Goal: Browse casually

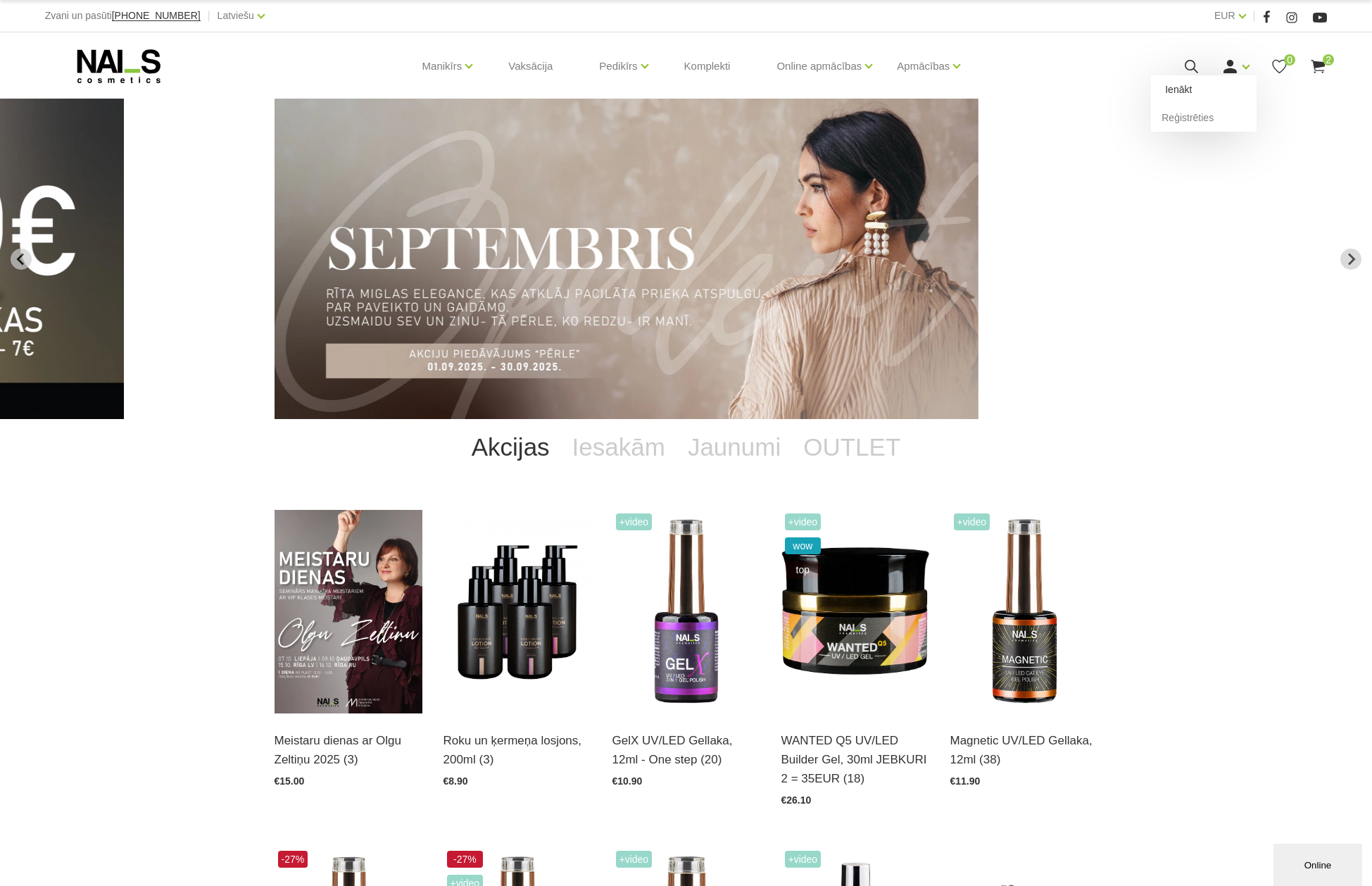
click at [1183, 87] on link "Ienākt" at bounding box center [1203, 89] width 106 height 28
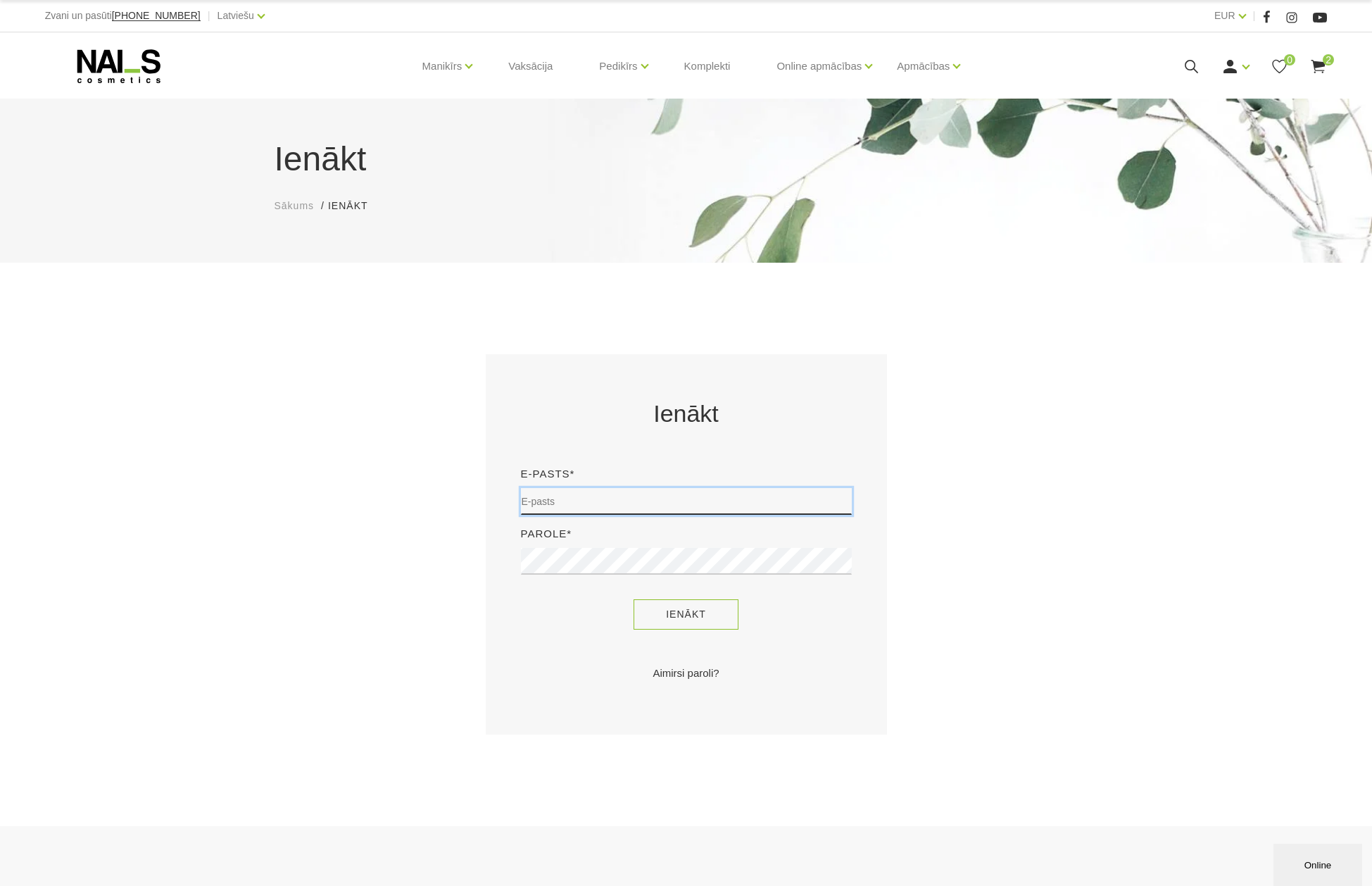
type input "janaozolinja1@inbox.lv"
click at [708, 606] on button "Ienākt" at bounding box center [686, 615] width 105 height 30
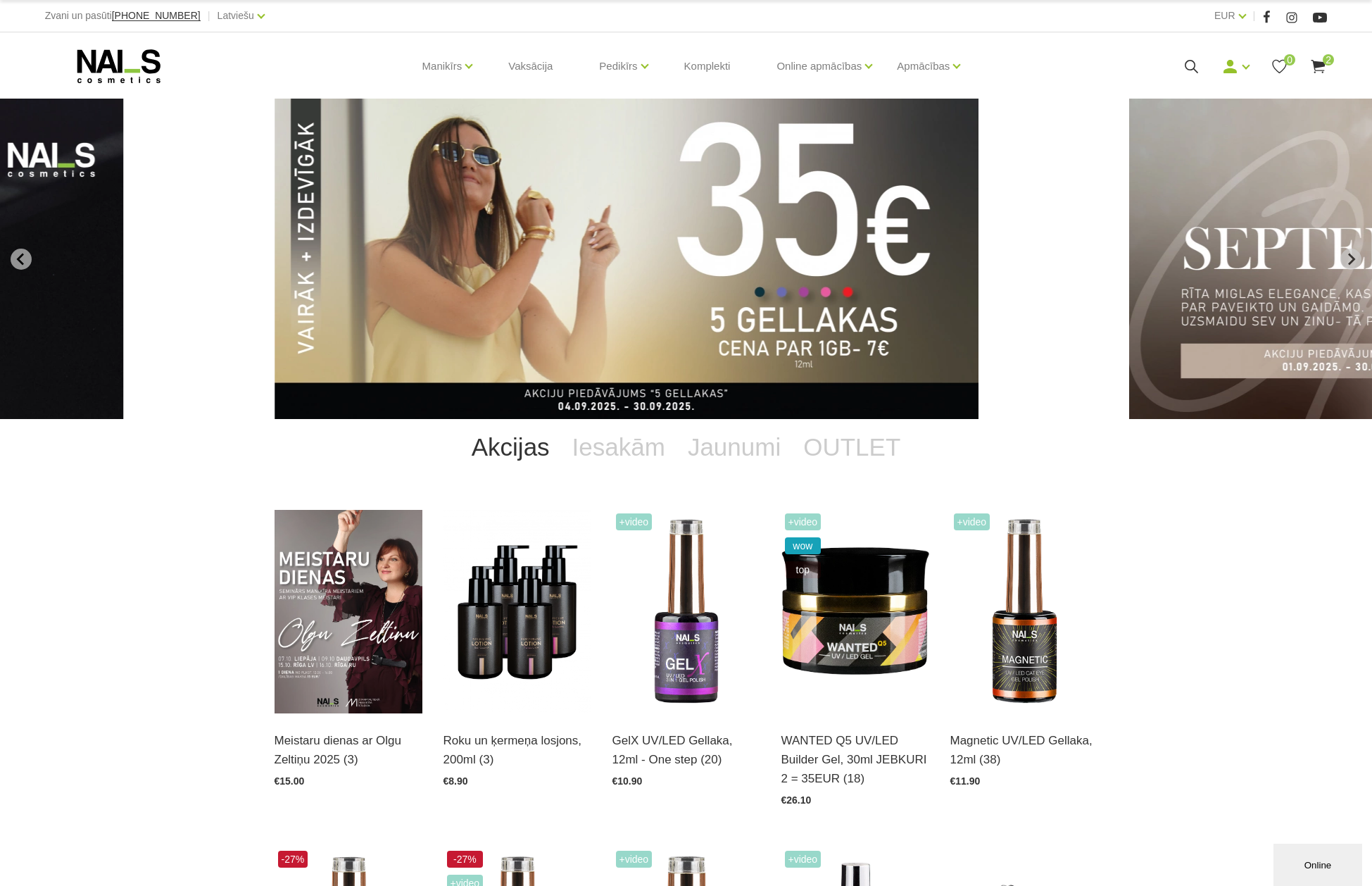
click at [1323, 55] on div "Manikīrs Gēllakas Bāzes, topi un praimeri Gēlu sistēmas Dizaina sistēmas Dažādi…" at bounding box center [686, 66] width 1282 height 68
click at [1321, 62] on use at bounding box center [1318, 67] width 14 height 14
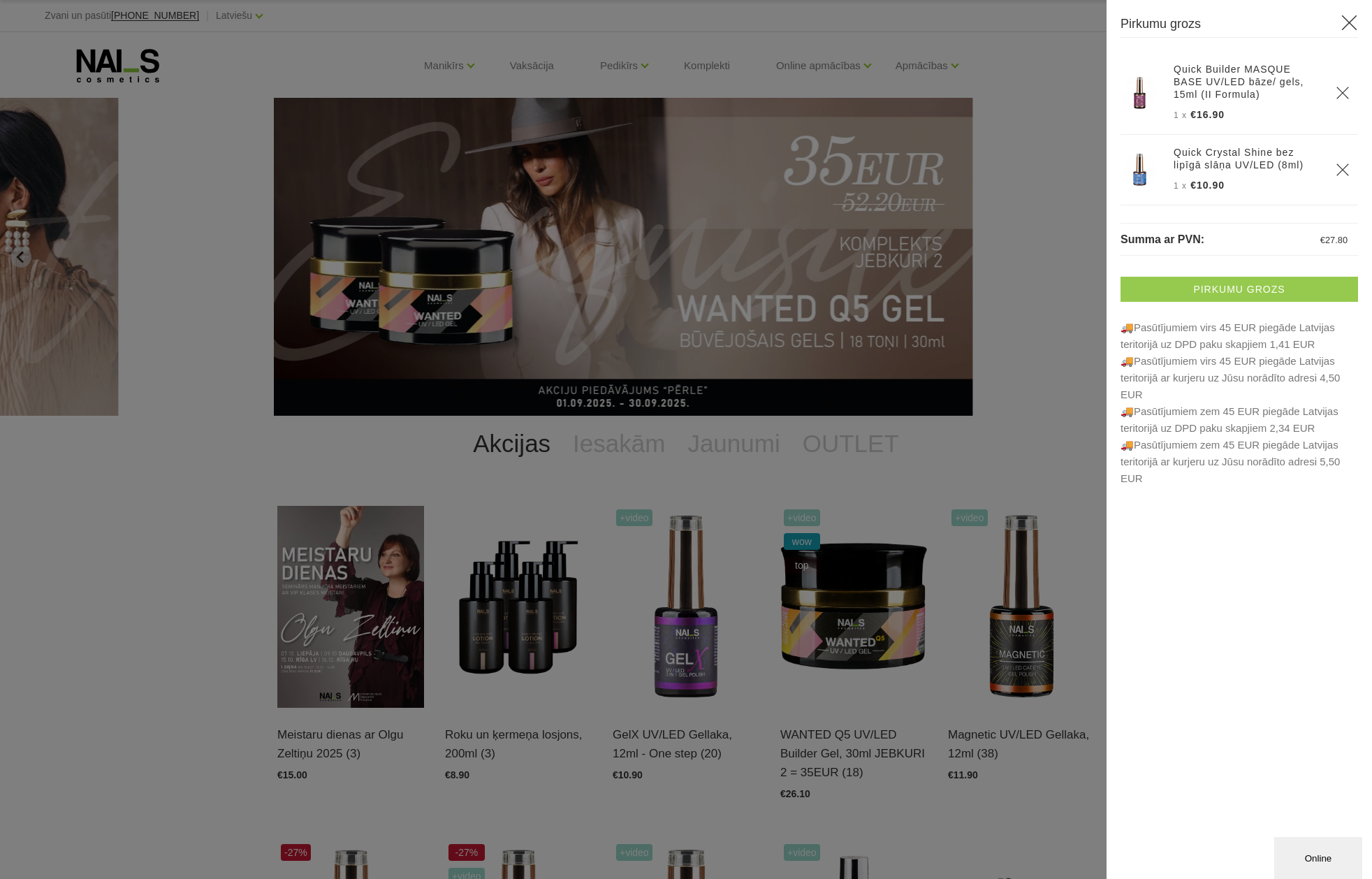
click at [1236, 283] on link "Pirkumu grozs" at bounding box center [1239, 289] width 237 height 25
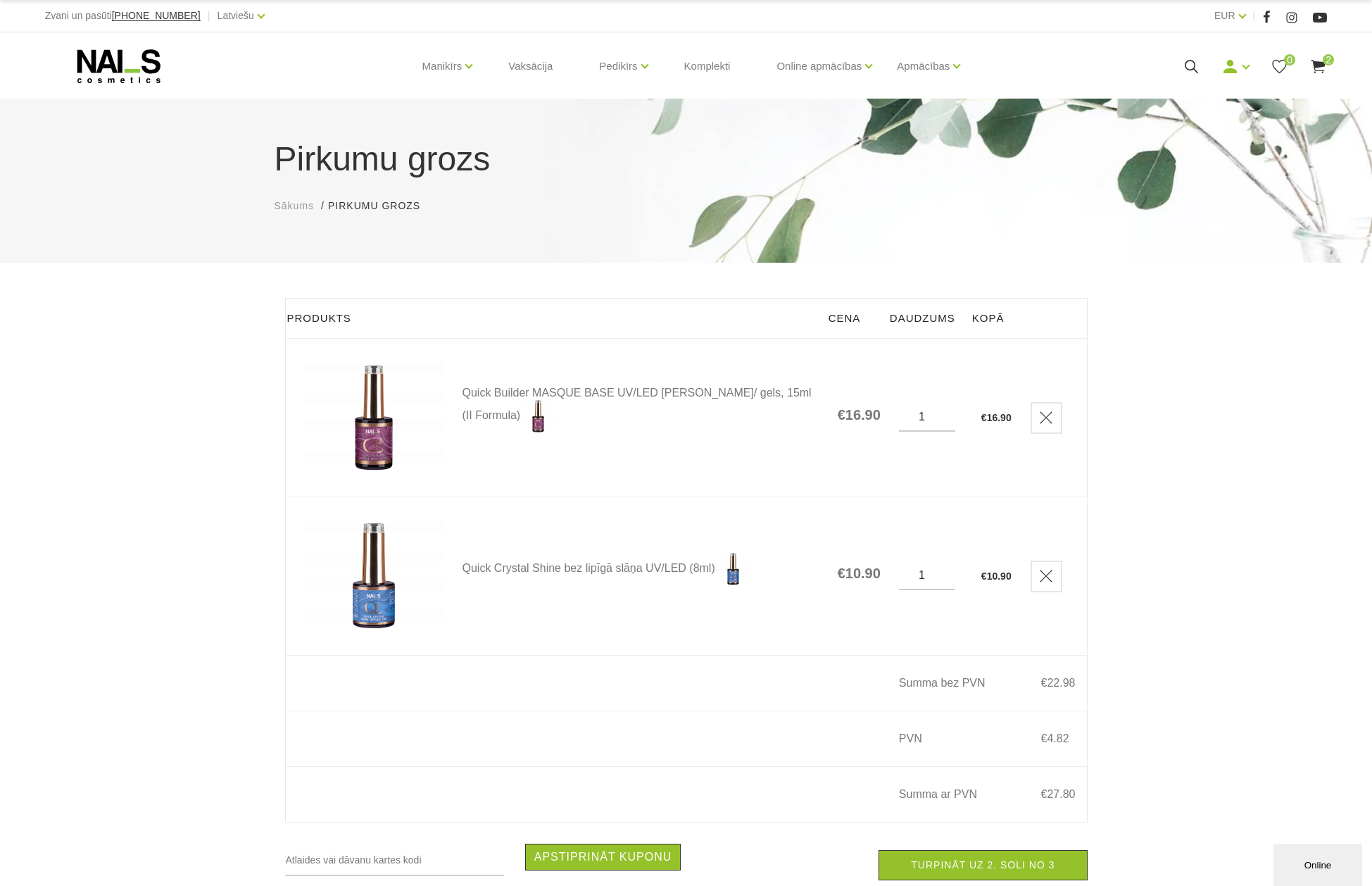
click at [377, 450] on img at bounding box center [373, 417] width 141 height 115
click at [367, 416] on img at bounding box center [373, 417] width 141 height 115
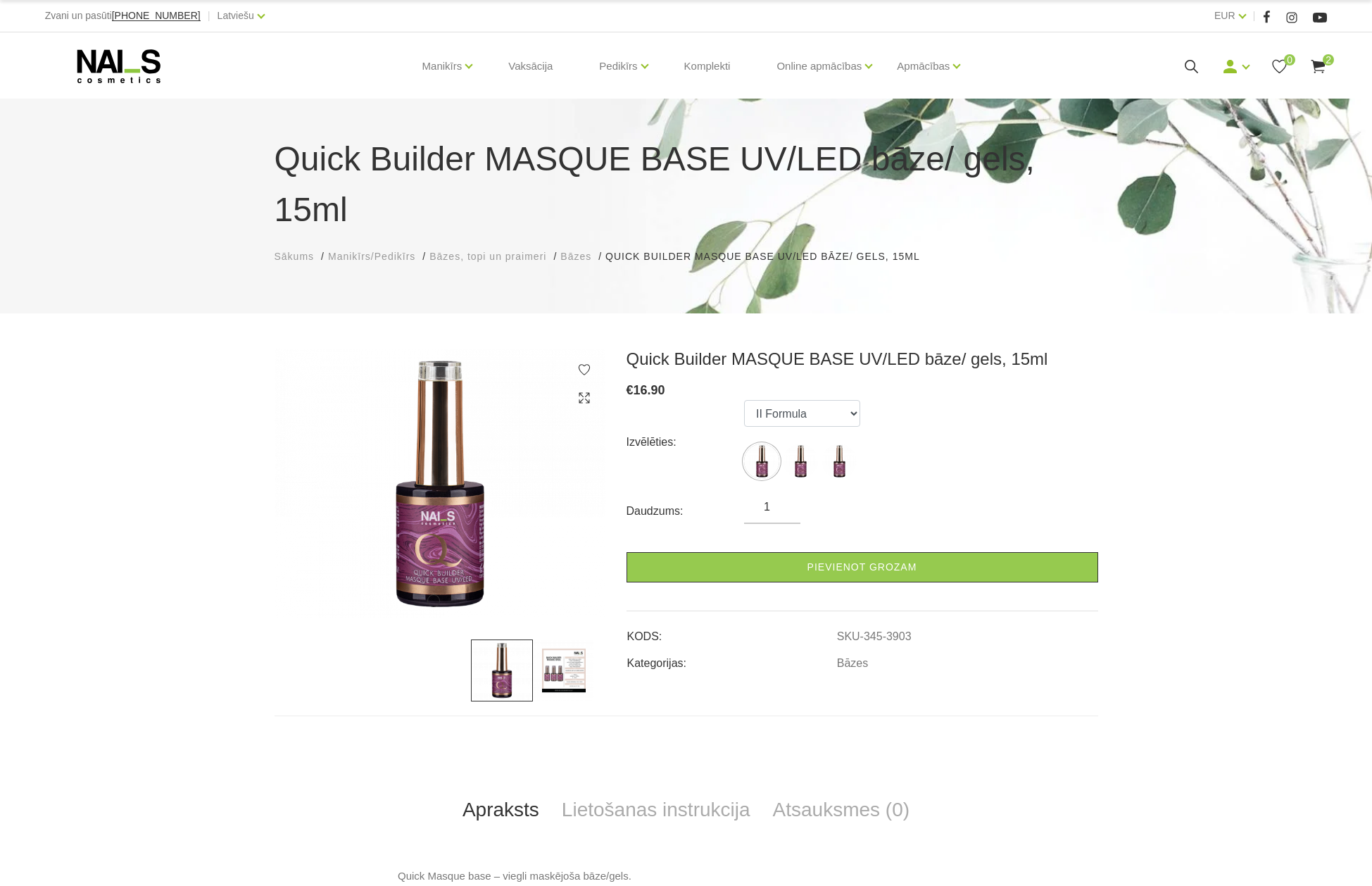
click at [563, 639] on img at bounding box center [564, 670] width 62 height 62
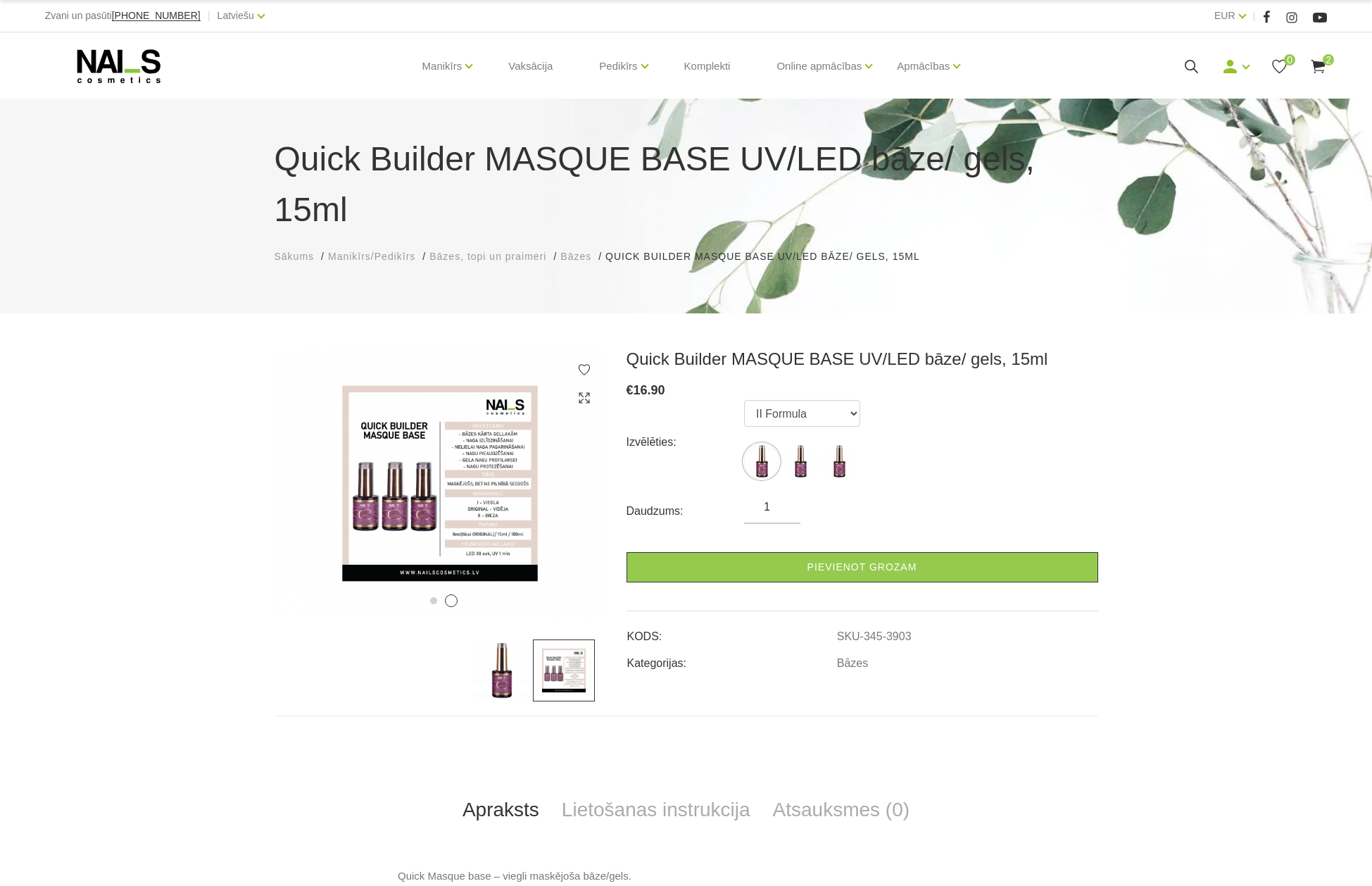
click at [498, 639] on img at bounding box center [502, 670] width 62 height 62
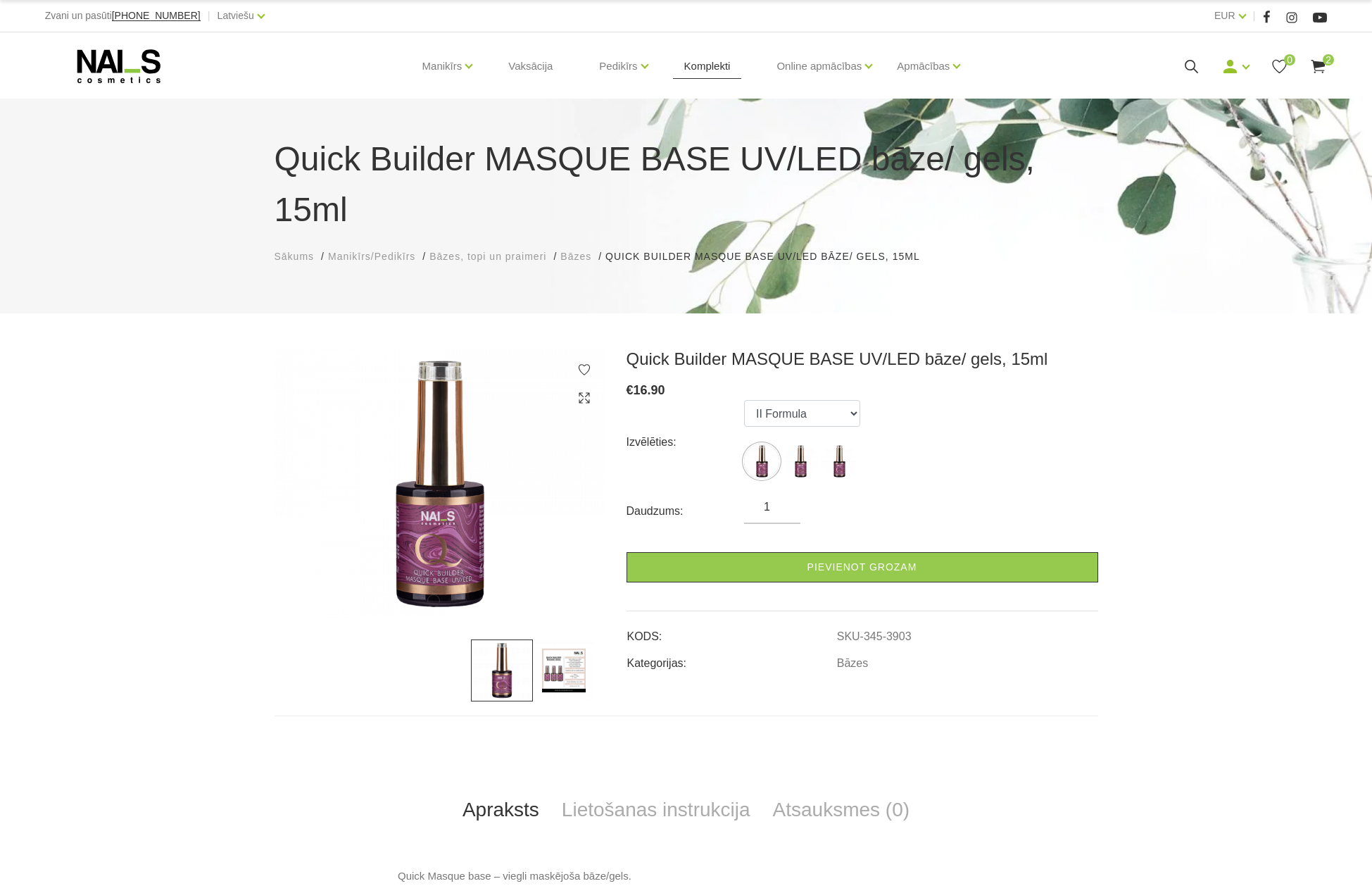
click at [715, 65] on link "Komplekti" at bounding box center [707, 66] width 69 height 68
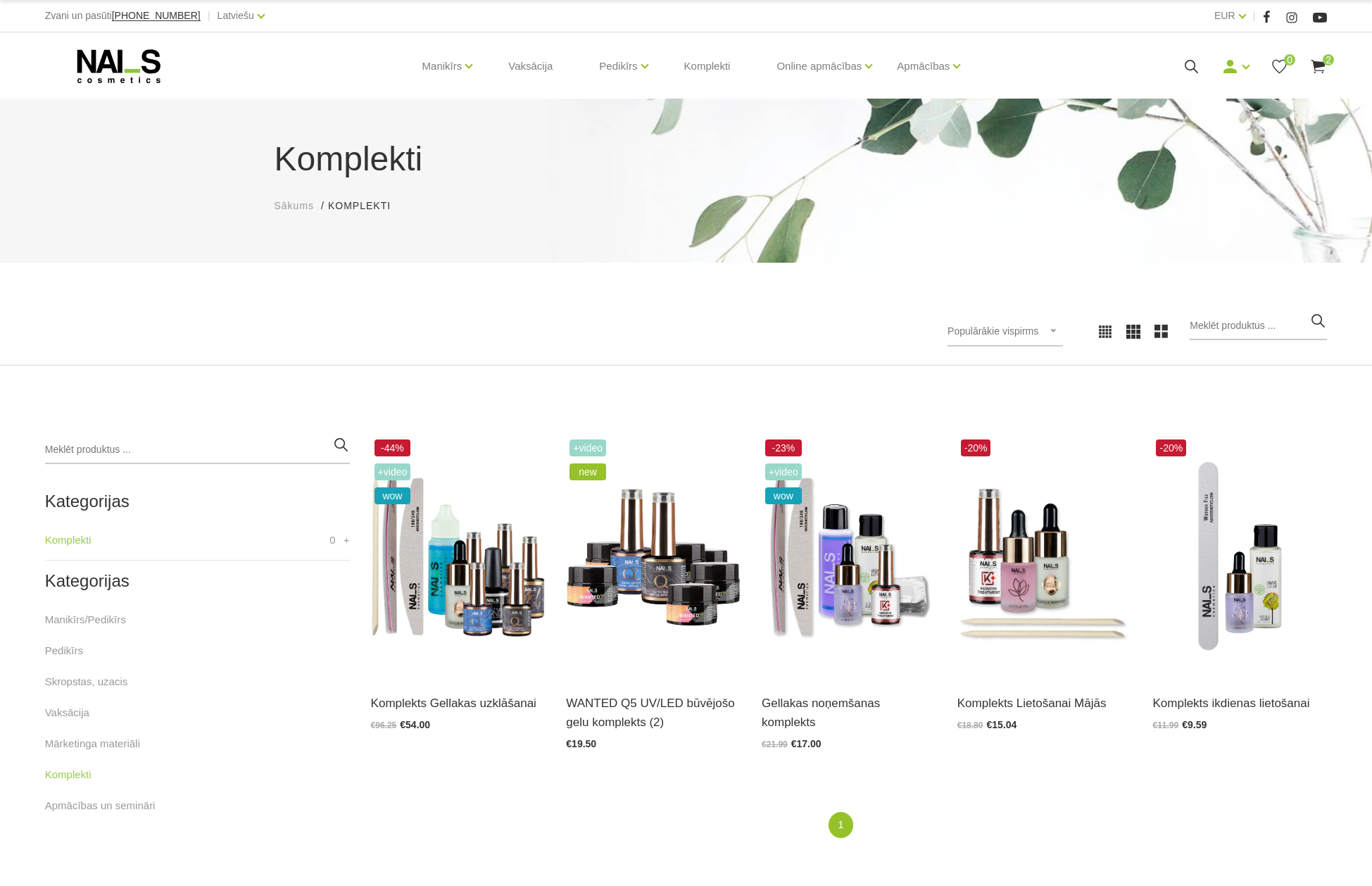
click at [132, 55] on icon at bounding box center [119, 66] width 148 height 35
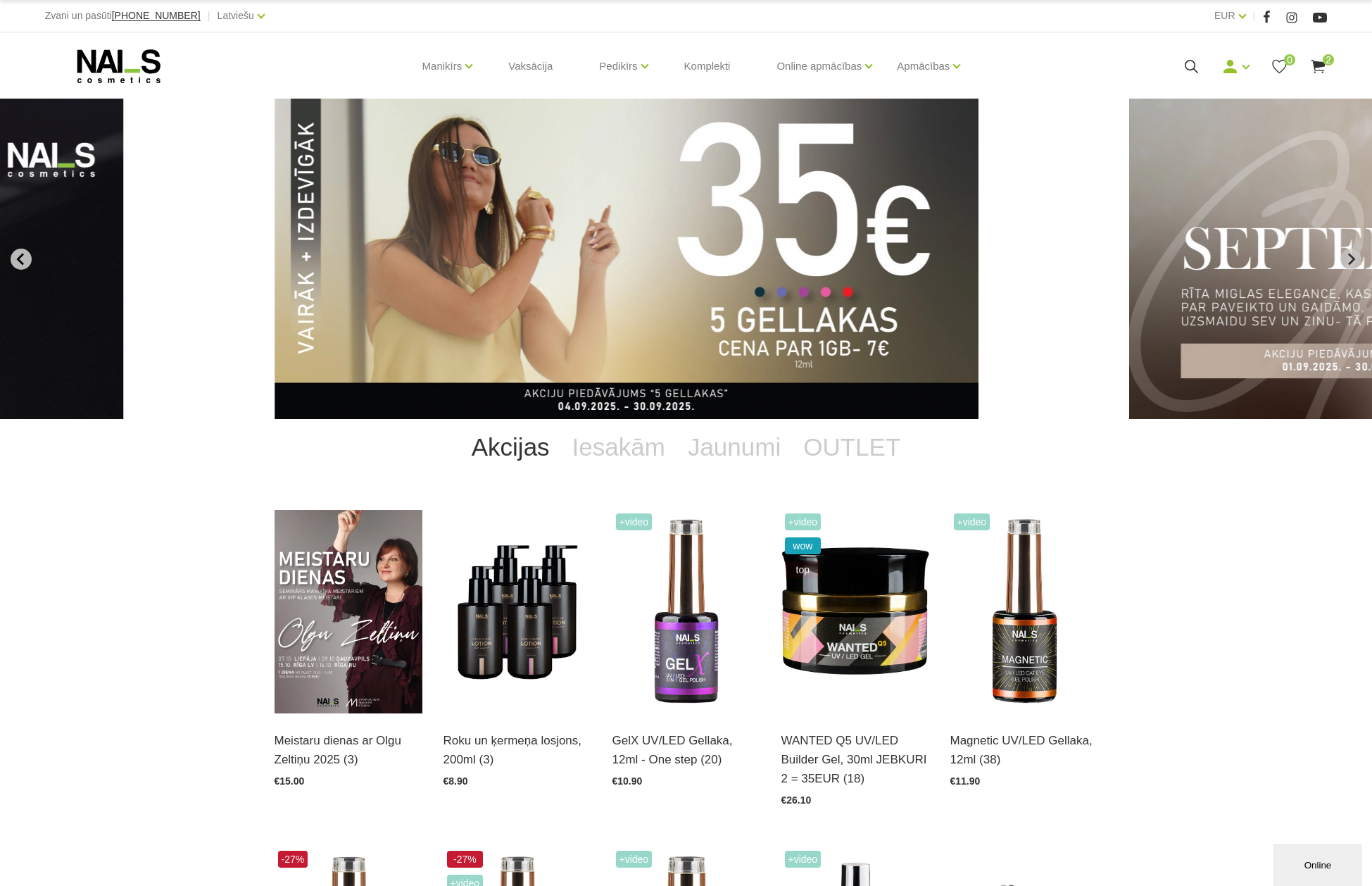
click at [19, 254] on icon "Go to last slide" at bounding box center [21, 259] width 13 height 13
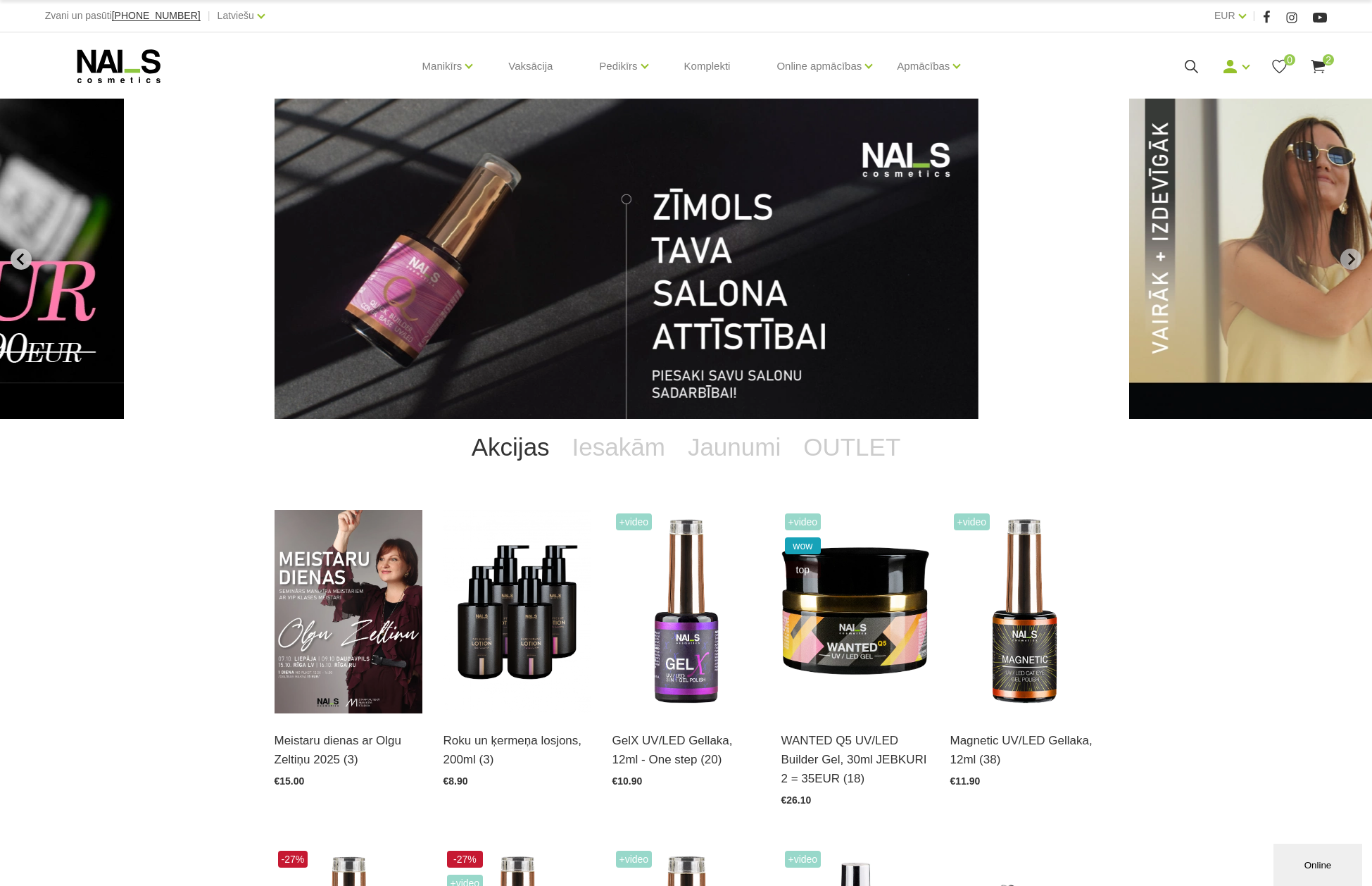
click at [18, 254] on icon "Previous slide" at bounding box center [21, 259] width 13 height 13
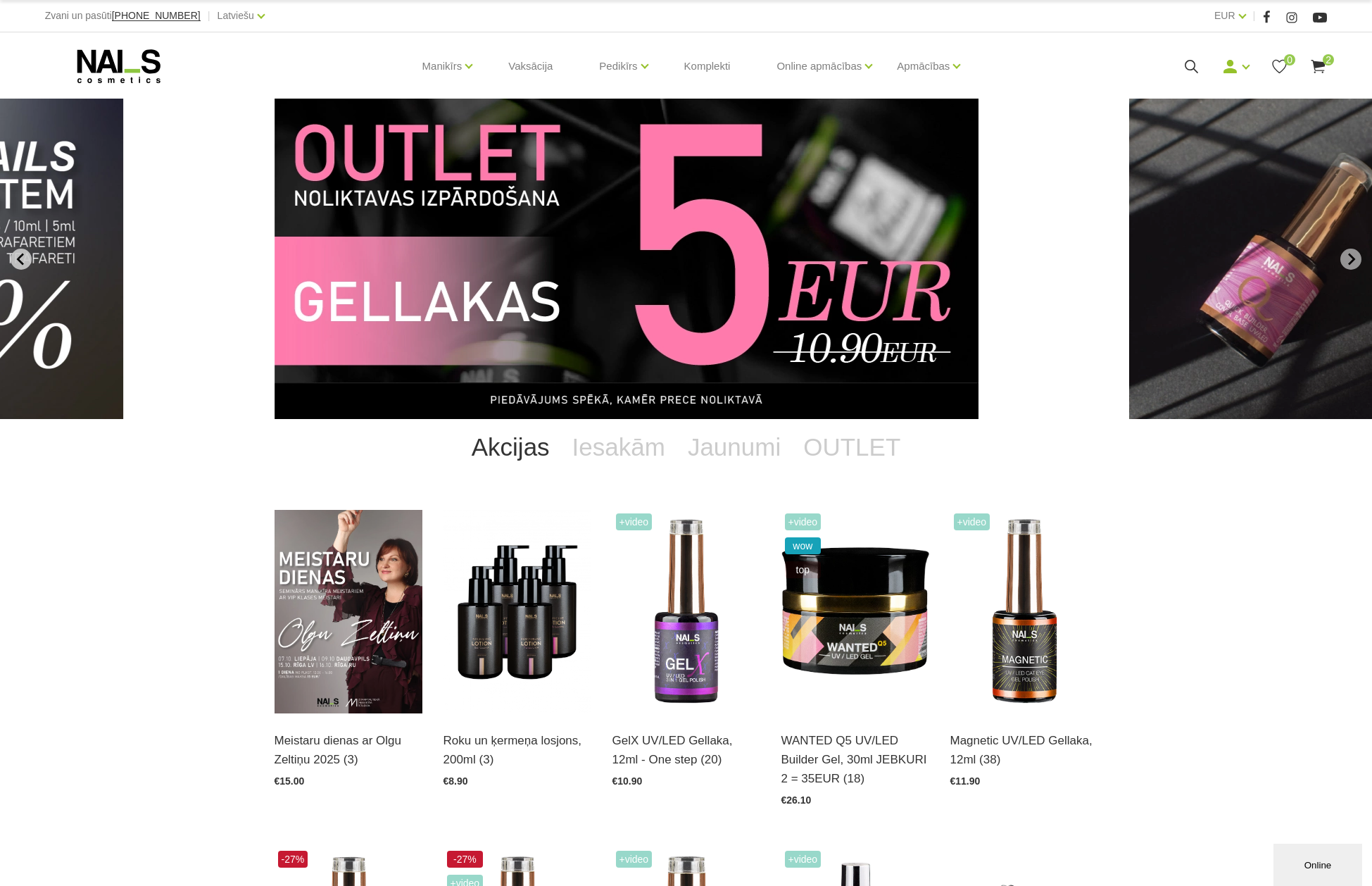
click at [18, 254] on icon "Previous slide" at bounding box center [21, 259] width 13 height 13
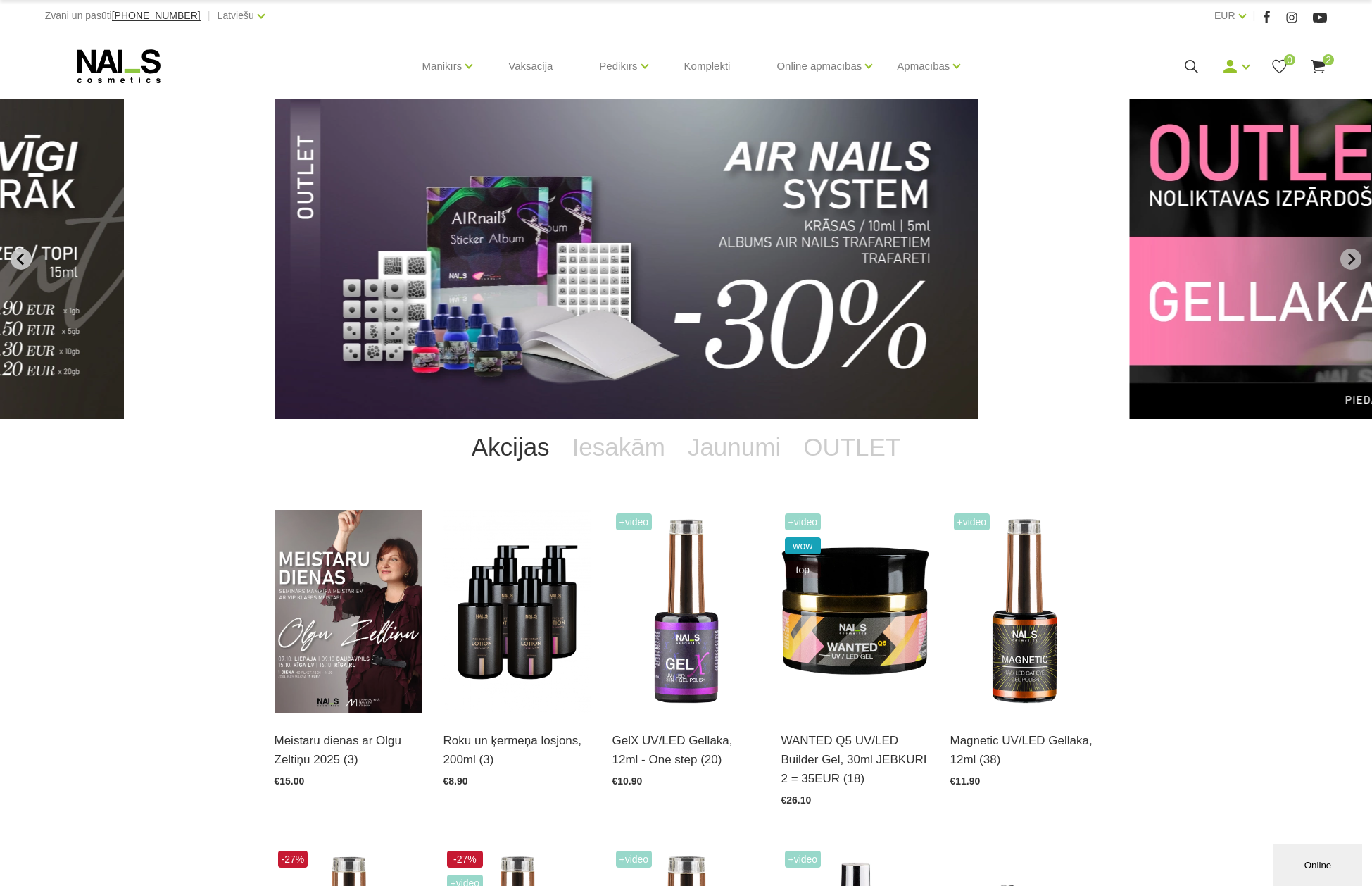
click at [18, 254] on icon "Previous slide" at bounding box center [21, 259] width 13 height 13
click at [17, 253] on icon "Previous slide" at bounding box center [21, 259] width 13 height 13
click at [14, 252] on button "Previous slide" at bounding box center [21, 259] width 21 height 21
click at [1349, 255] on icon "Next slide" at bounding box center [1351, 259] width 13 height 13
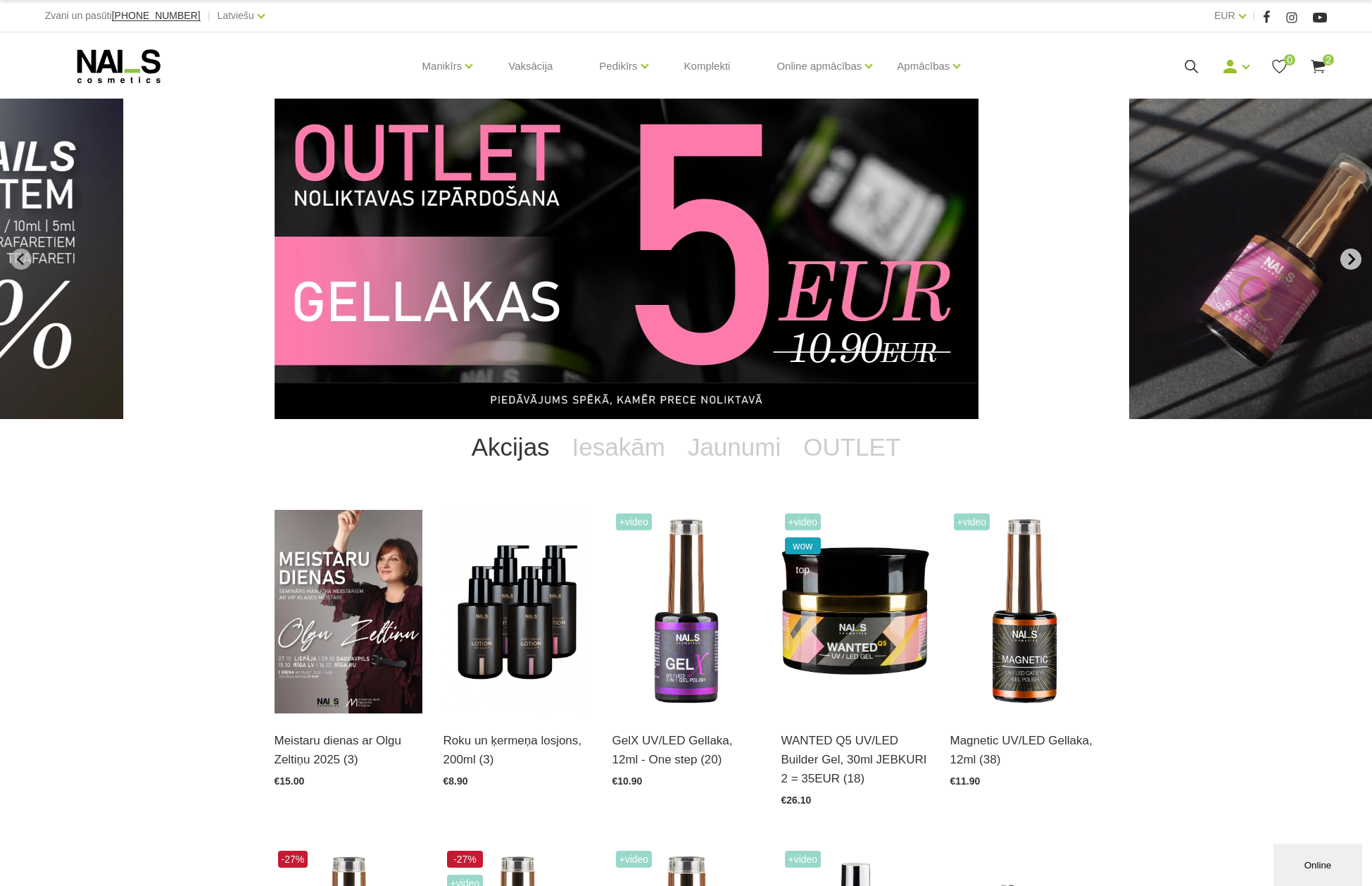
click at [1350, 255] on icon "Next slide" at bounding box center [1351, 259] width 7 height 12
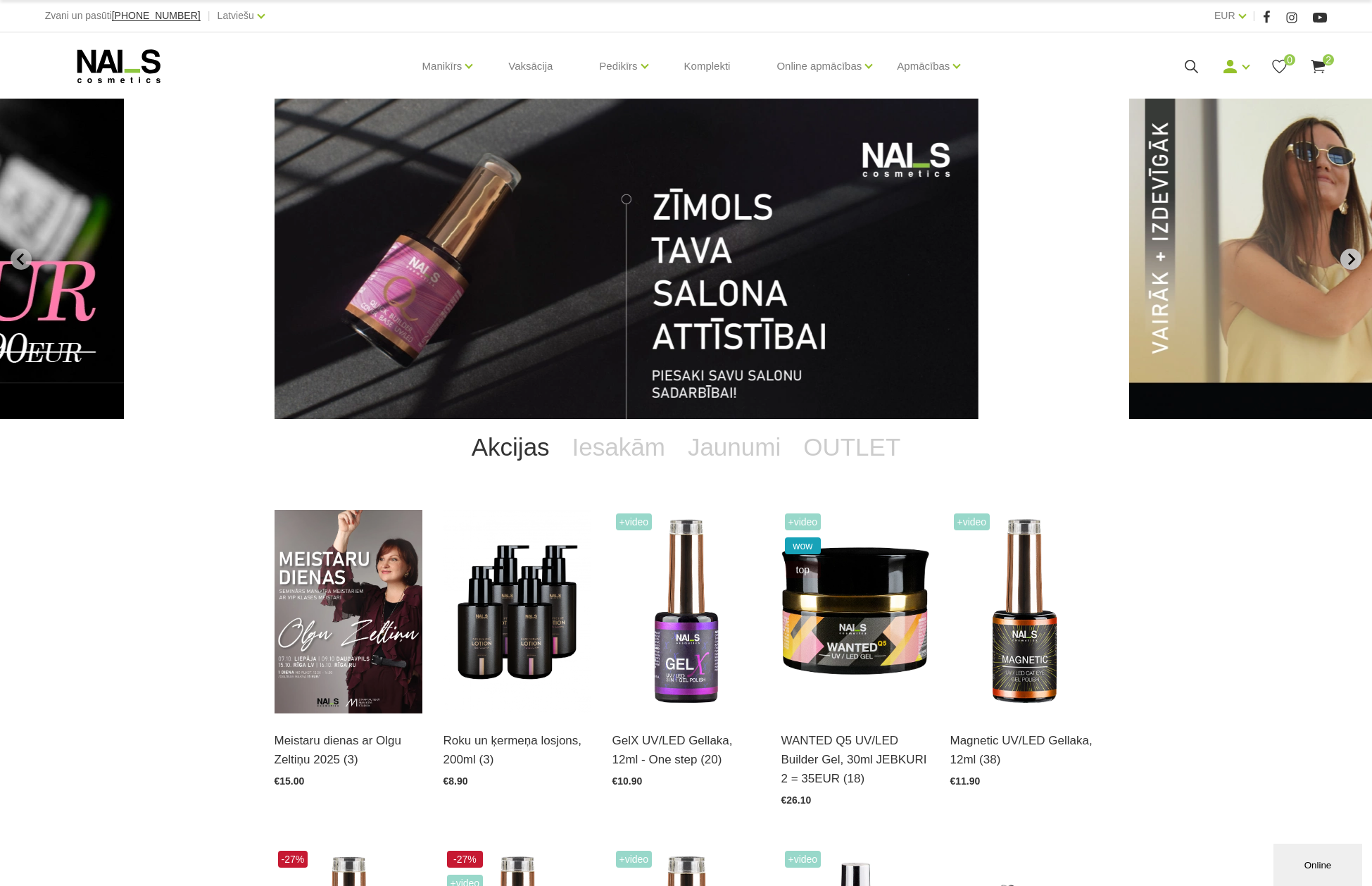
click at [1350, 255] on icon "Go to first slide" at bounding box center [1351, 259] width 7 height 12
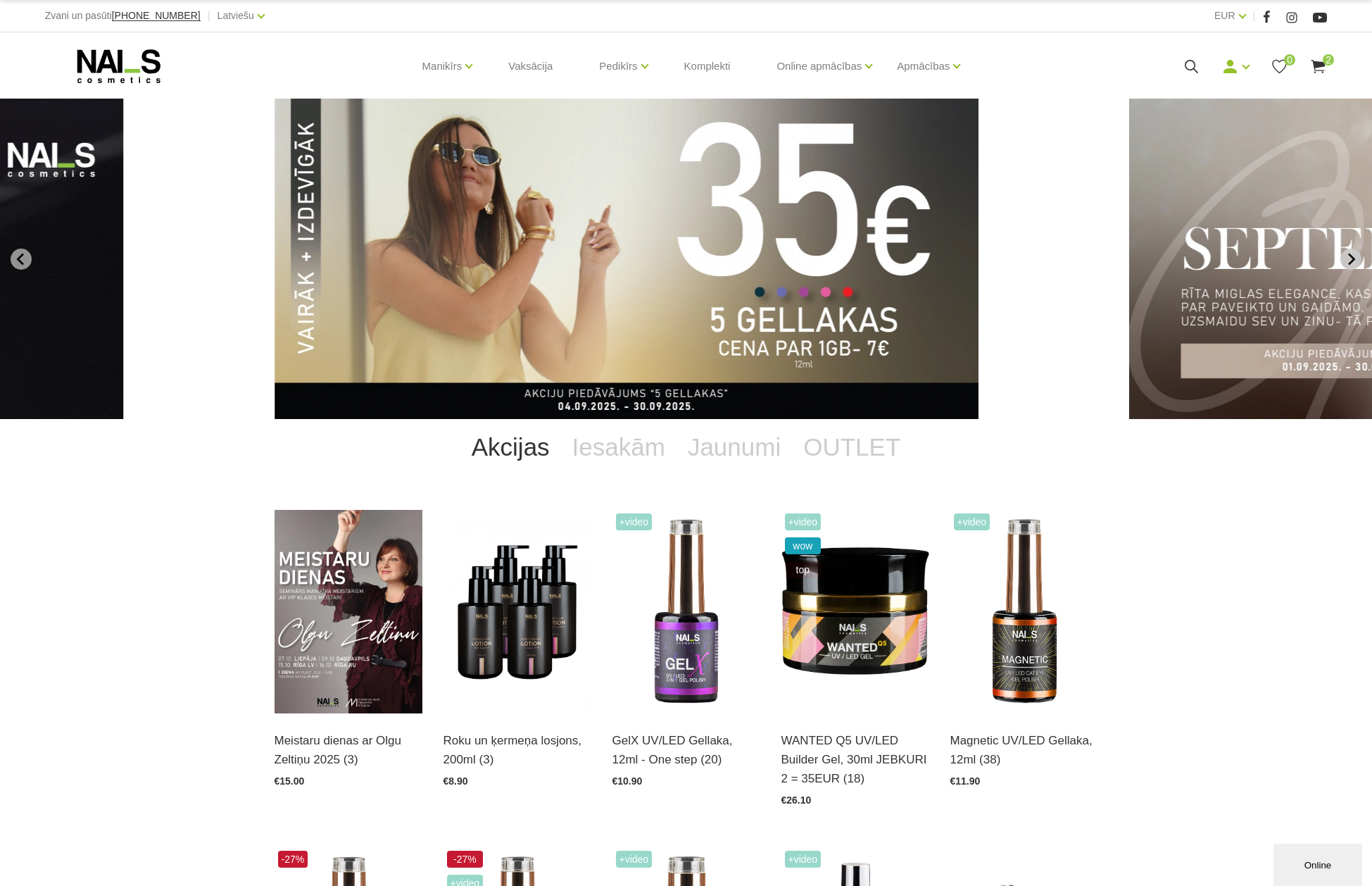
click at [1350, 255] on icon "Go to first slide" at bounding box center [1351, 259] width 7 height 12
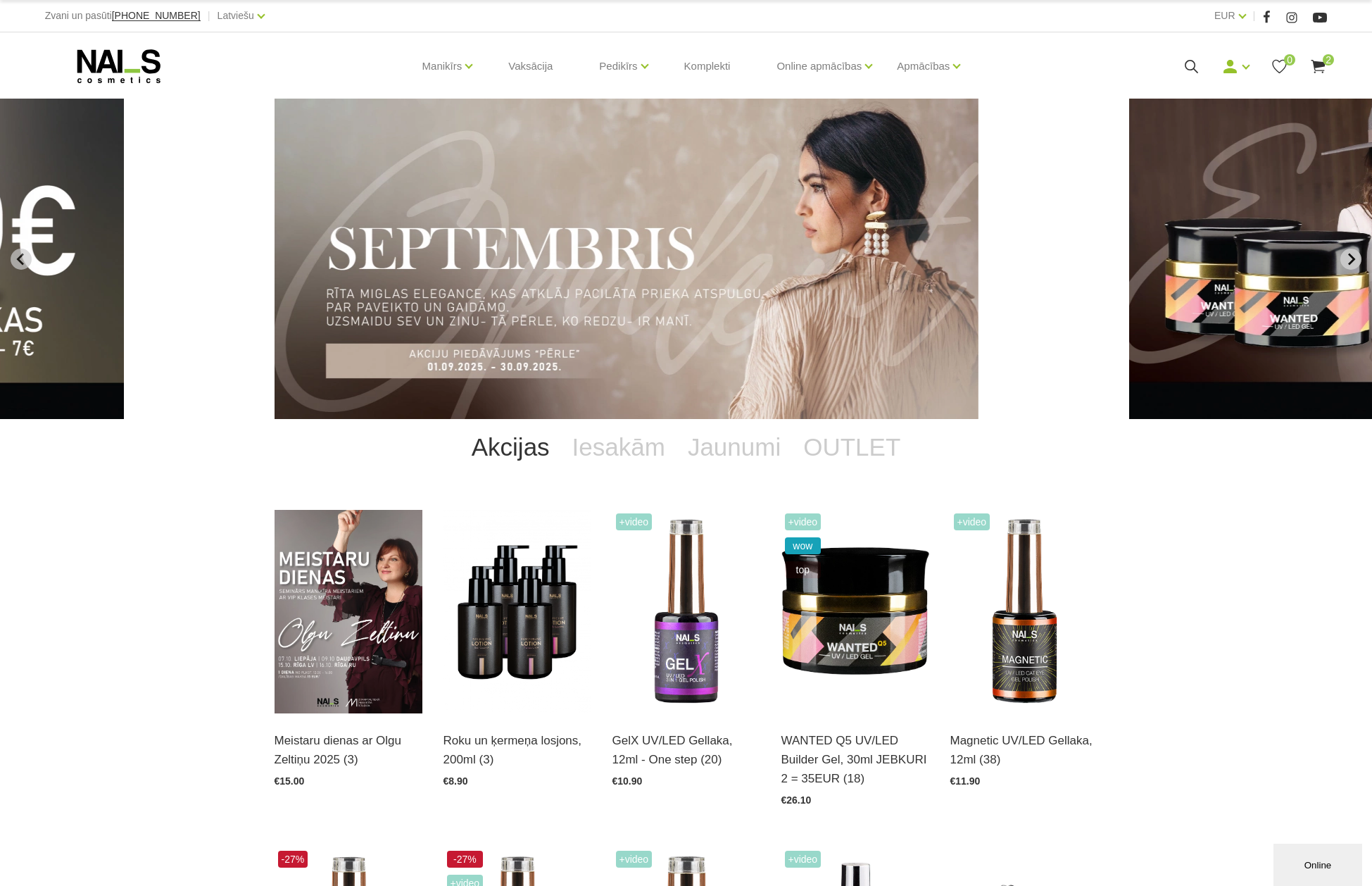
click at [1350, 255] on icon "Next slide" at bounding box center [1351, 259] width 7 height 12
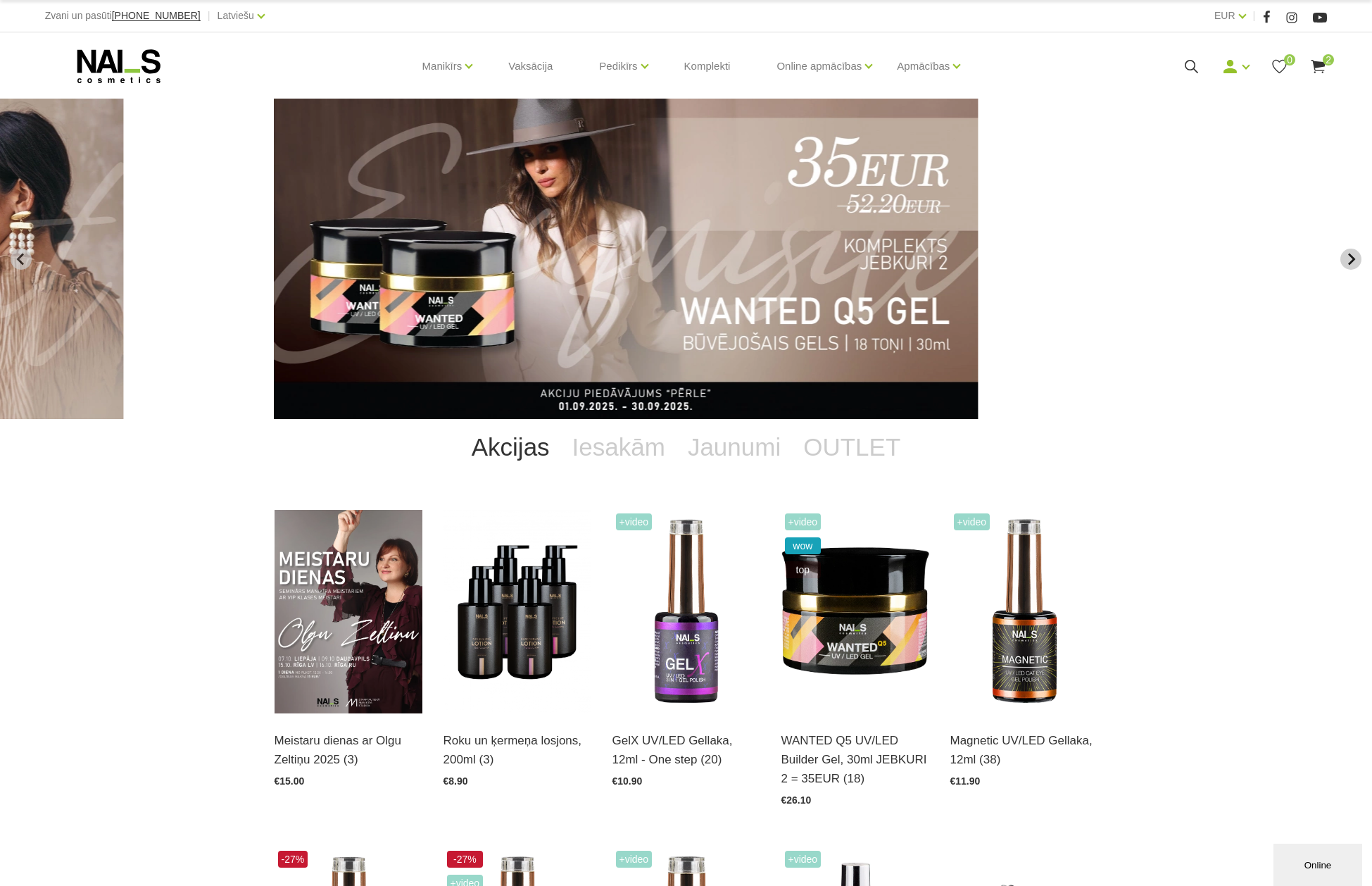
click at [1350, 255] on icon "Next slide" at bounding box center [1351, 259] width 7 height 12
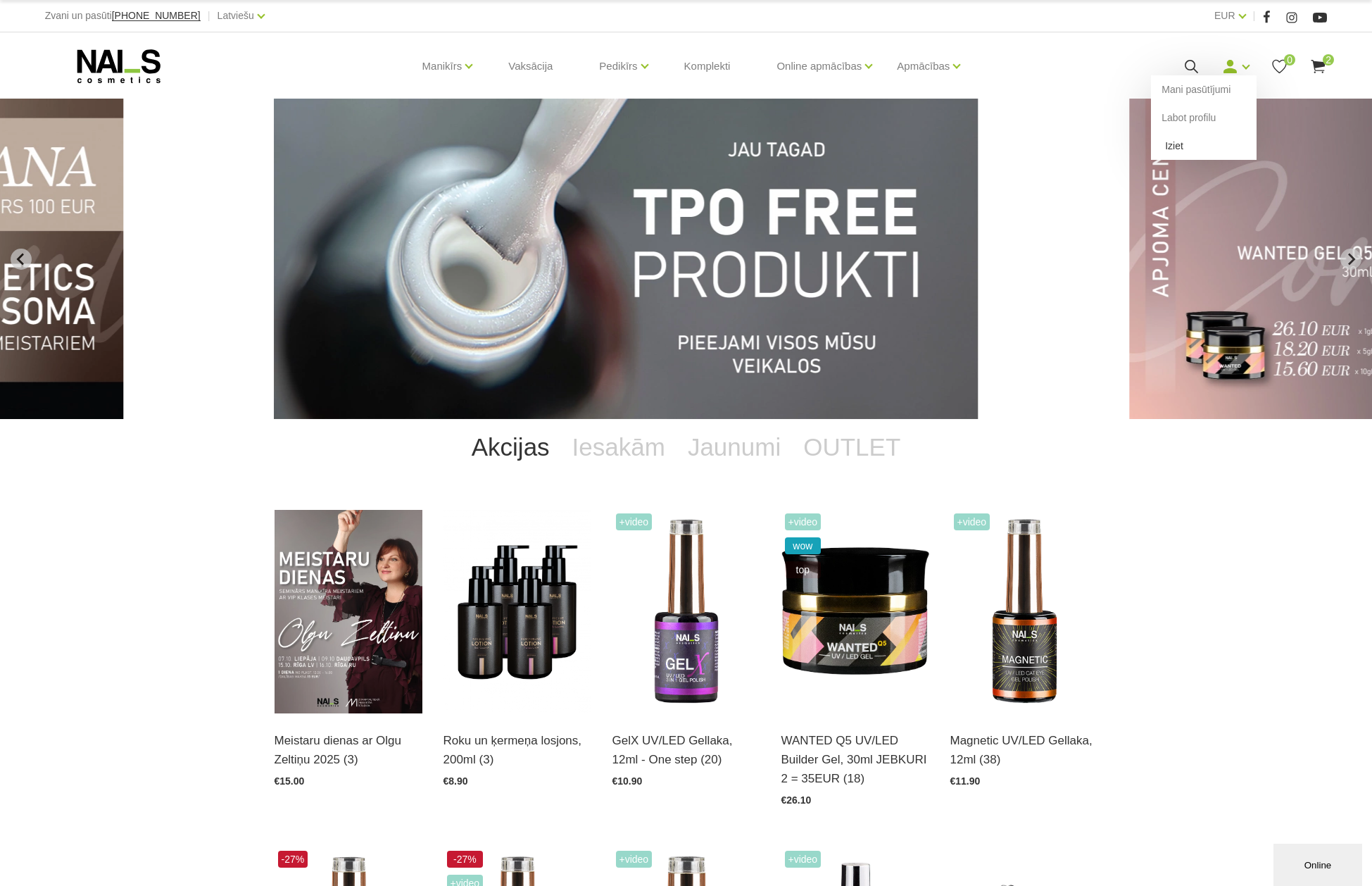
click at [1167, 144] on link "Iziet" at bounding box center [1203, 145] width 106 height 28
